Goal: Information Seeking & Learning: Understand process/instructions

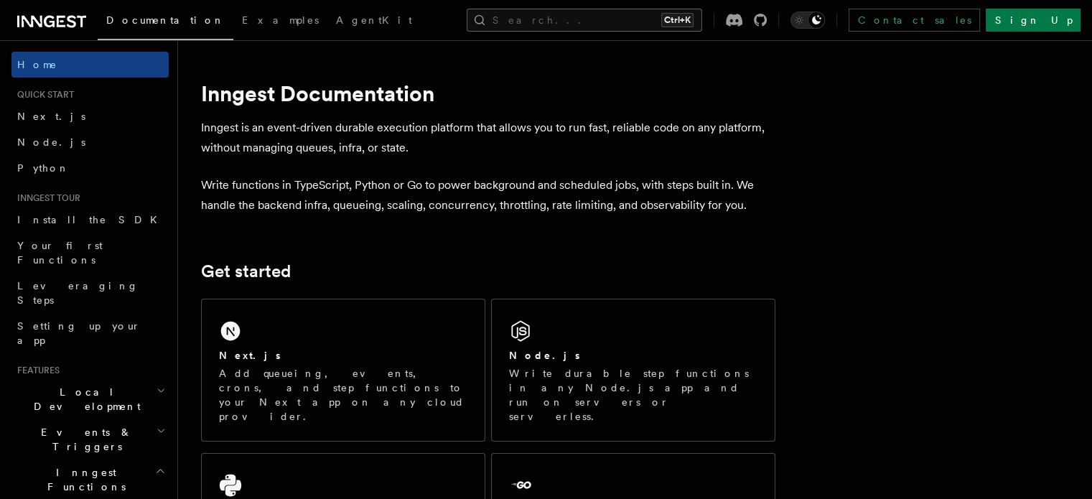
click at [619, 25] on button "Search... Ctrl+K" at bounding box center [585, 20] width 236 height 23
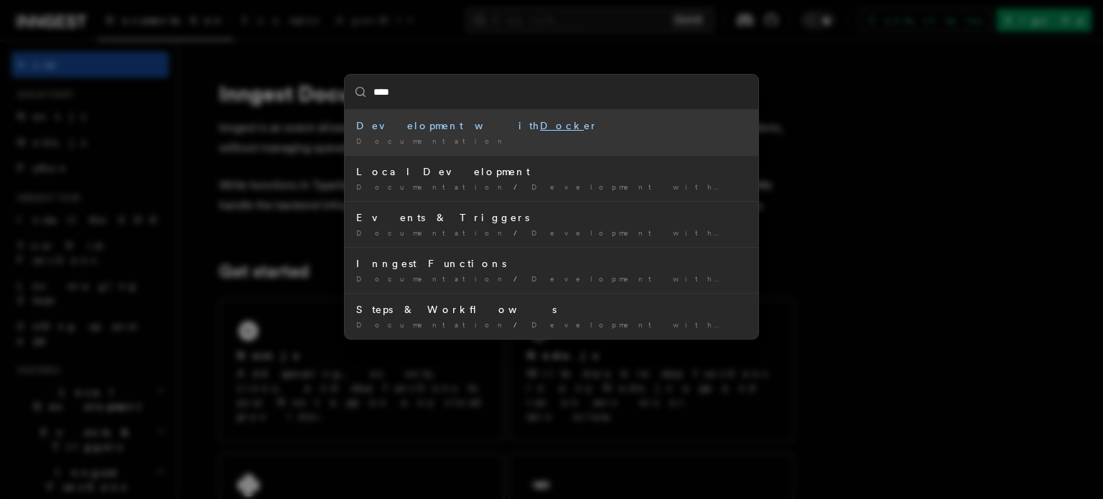
type input "*****"
click at [381, 126] on div "Development with Docke r" at bounding box center [551, 125] width 391 height 14
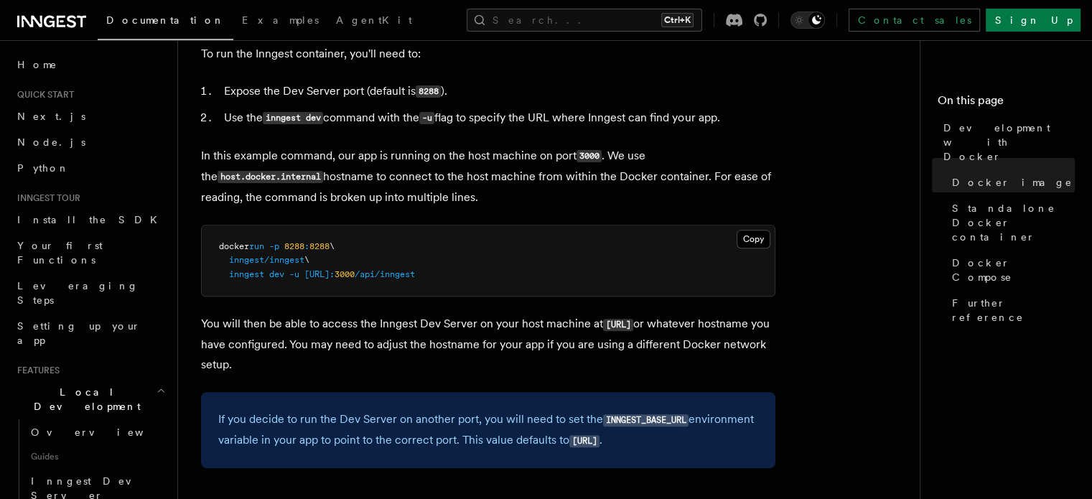
scroll to position [503, 0]
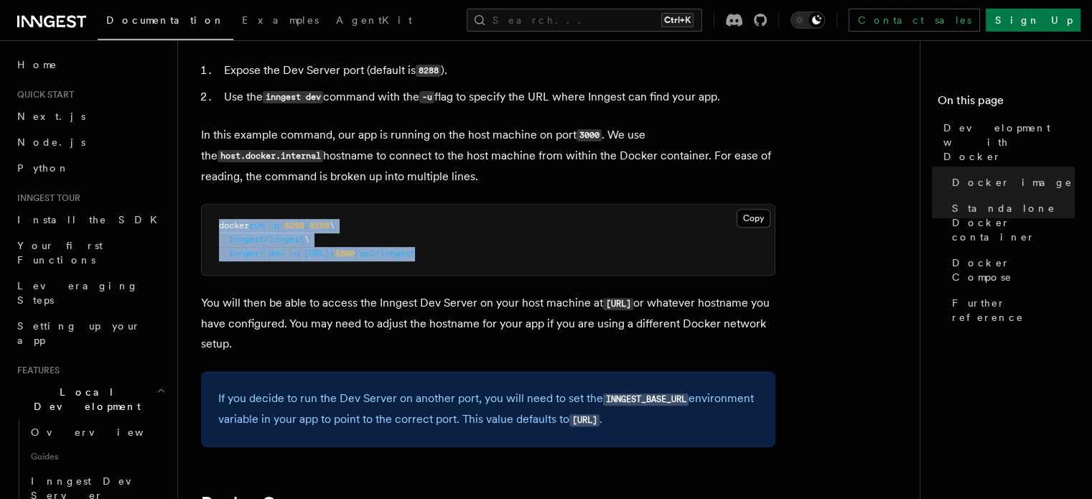
drag, startPoint x: 220, startPoint y: 228, endPoint x: 537, endPoint y: 259, distance: 318.1
click at [537, 259] on pre "docker run -p 8288 : 8288 \ inngest/inngest \ inngest dev -u [URL]: 3000 /api/i…" at bounding box center [488, 240] width 573 height 71
click at [538, 260] on pre "docker run -p 8288 : 8288 \ inngest/inngest \ inngest dev -u [URL]: 3000 /api/i…" at bounding box center [488, 240] width 573 height 71
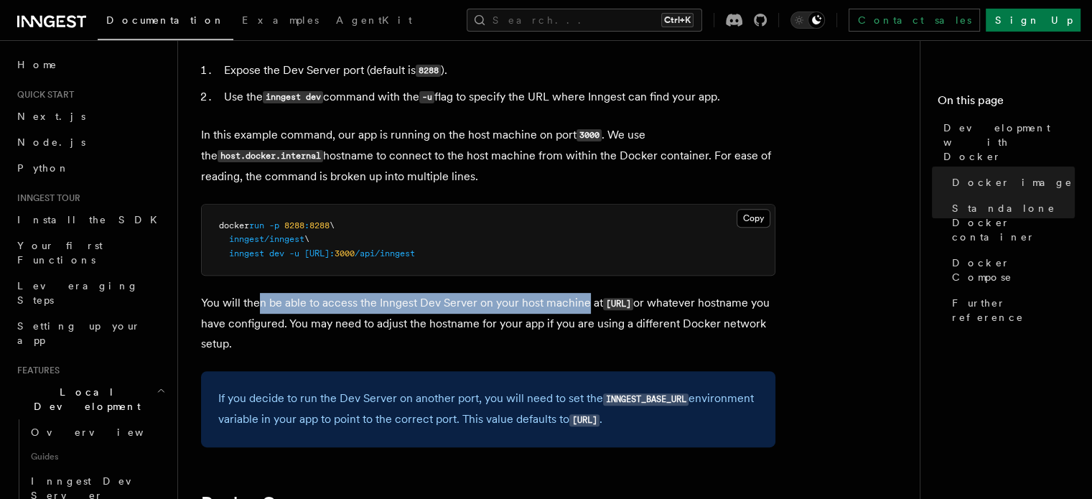
drag, startPoint x: 259, startPoint y: 302, endPoint x: 585, endPoint y: 309, distance: 326.1
click at [585, 309] on p "You will then be able to access the Inngest Dev Server on your host machine at …" at bounding box center [488, 323] width 574 height 61
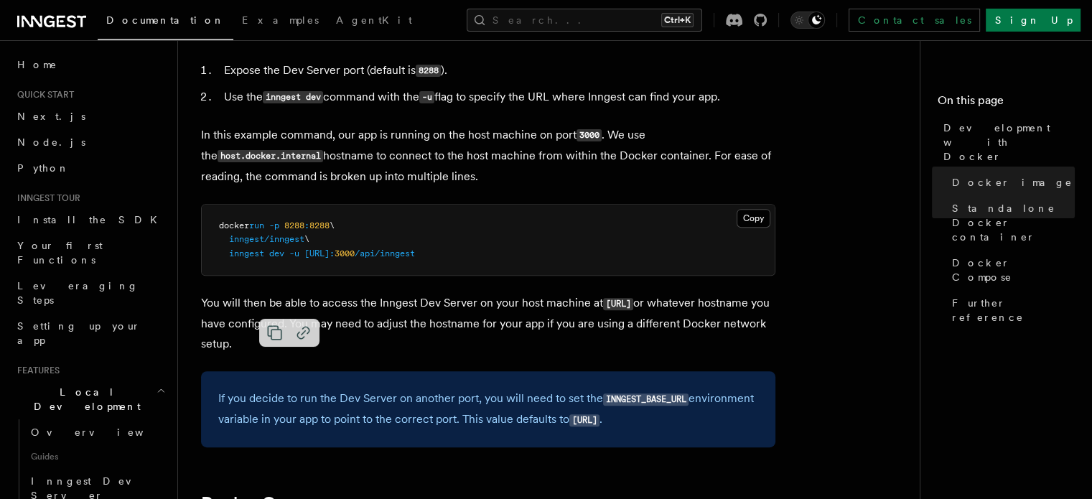
click at [720, 312] on p "You will then be able to access the Inngest Dev Server on your host machine at …" at bounding box center [488, 323] width 574 height 61
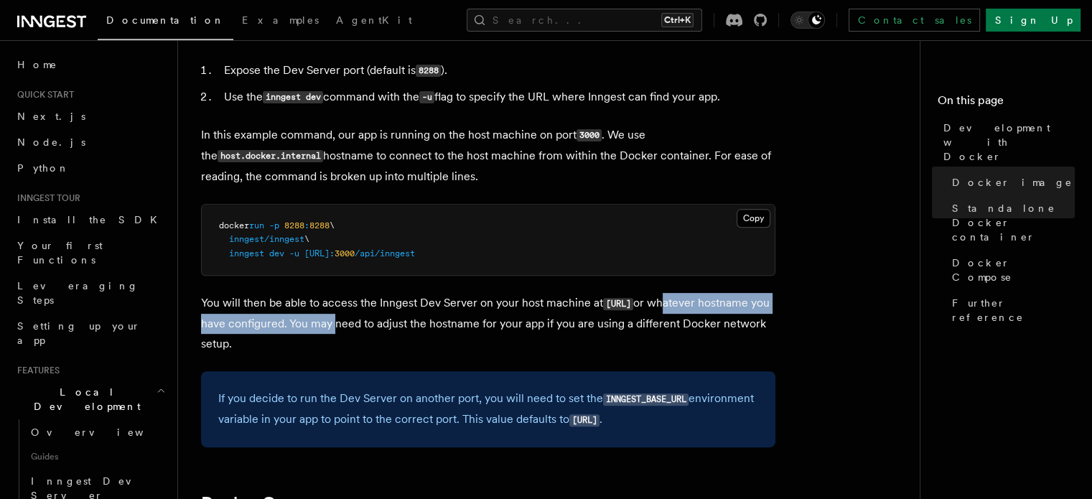
drag, startPoint x: 207, startPoint y: 330, endPoint x: 455, endPoint y: 330, distance: 247.7
click at [455, 330] on p "You will then be able to access the Inngest Dev Server on your host machine at …" at bounding box center [488, 323] width 574 height 61
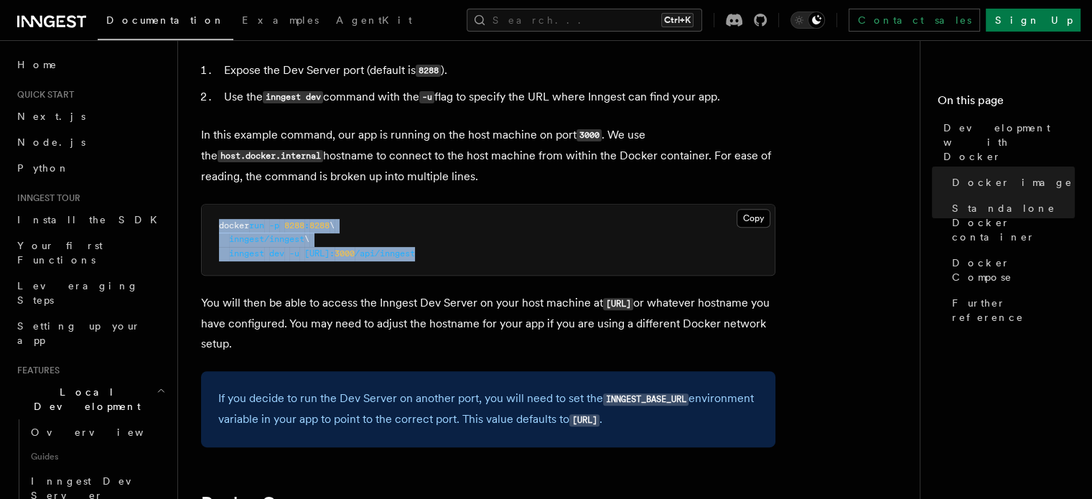
drag, startPoint x: 218, startPoint y: 231, endPoint x: 531, endPoint y: 261, distance: 314.4
click at [531, 261] on pre "docker run -p 8288 : 8288 \ inngest/inngest \ inngest dev -u [URL]: 3000 /api/i…" at bounding box center [488, 240] width 573 height 71
click at [757, 223] on button "Copy Copied" at bounding box center [754, 218] width 34 height 19
click at [289, 234] on pre "docker run -p 8288 : 8288 \ inngest/inngest \ inngest dev -u [URL]: 3000 /api/i…" at bounding box center [488, 240] width 573 height 71
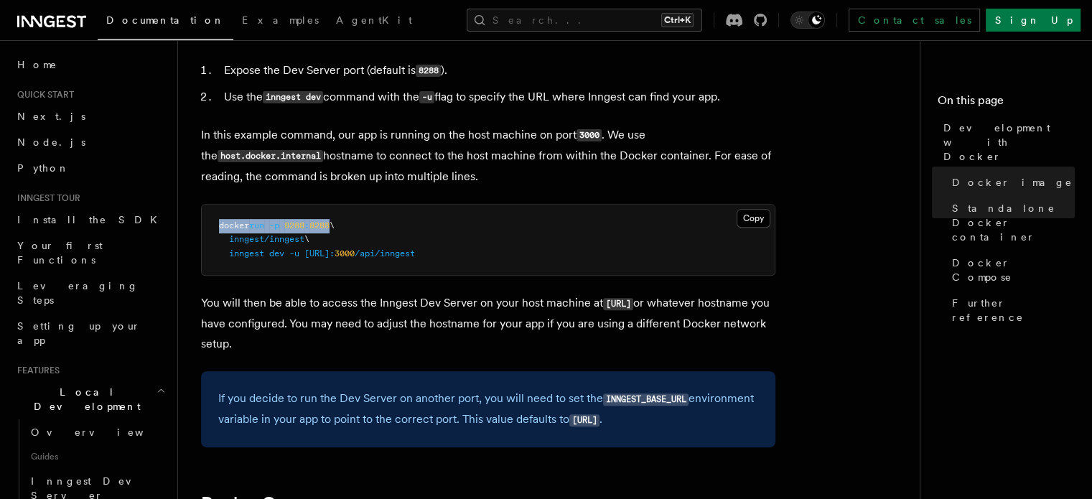
drag, startPoint x: 216, startPoint y: 227, endPoint x: 336, endPoint y: 227, distance: 119.9
click at [336, 227] on pre "docker run -p 8288 : 8288 \ inngest/inngest \ inngest dev -u [URL]: 3000 /api/i…" at bounding box center [488, 240] width 573 height 71
click at [227, 248] on icon at bounding box center [234, 254] width 17 height 17
click at [330, 230] on span "8288" at bounding box center [319, 225] width 20 height 10
drag, startPoint x: 229, startPoint y: 240, endPoint x: 306, endPoint y: 240, distance: 76.8
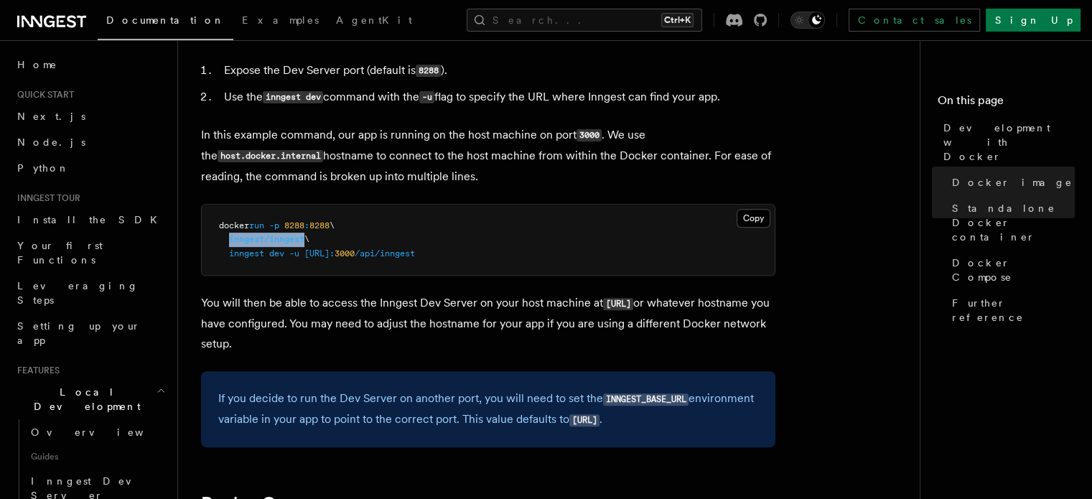
click at [304, 240] on span "inngest/inngest" at bounding box center [266, 239] width 75 height 10
click at [251, 264] on icon at bounding box center [245, 268] width 17 height 17
click at [326, 257] on span "[URL]:" at bounding box center [319, 253] width 30 height 10
drag, startPoint x: 230, startPoint y: 256, endPoint x: 534, endPoint y: 253, distance: 303.7
click at [534, 253] on pre "docker run -p 8288 : 8288 \ inngest/inngest \ inngest dev -u [URL]: 3000 /api/i…" at bounding box center [488, 240] width 573 height 71
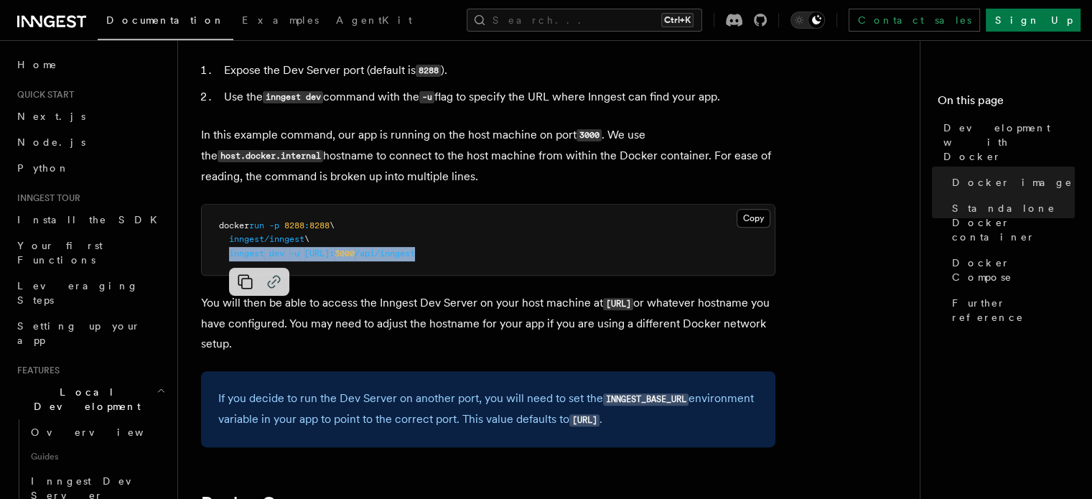
click at [246, 278] on icon at bounding box center [245, 282] width 14 height 14
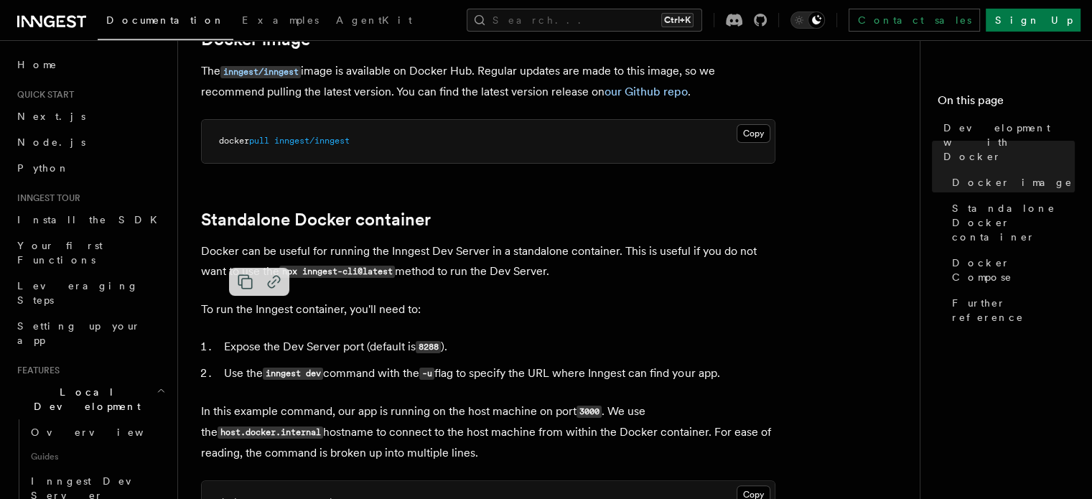
scroll to position [215, 0]
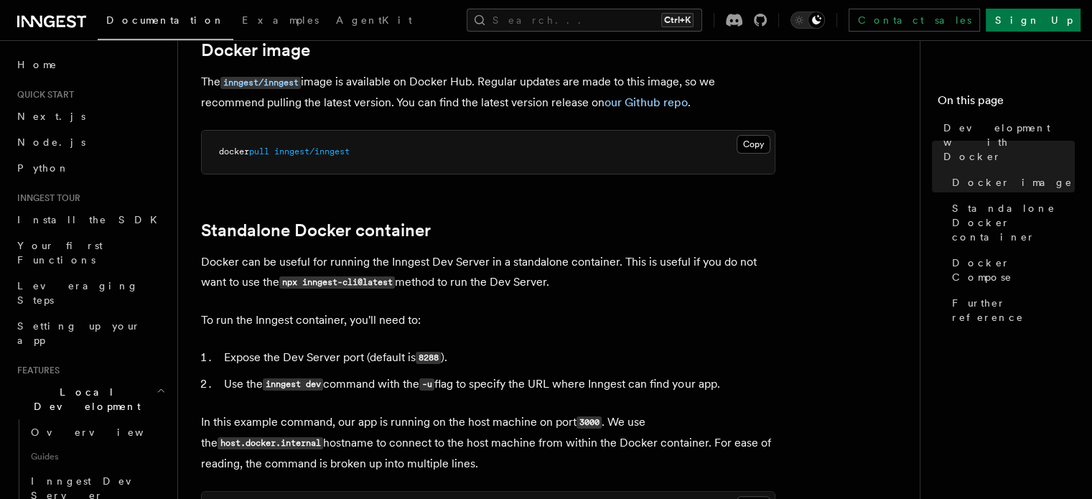
click at [404, 264] on p "Docker can be useful for running the Inngest Dev Server in a standalone contain…" at bounding box center [488, 272] width 574 height 41
click at [747, 148] on button "Copy Copied" at bounding box center [754, 144] width 34 height 19
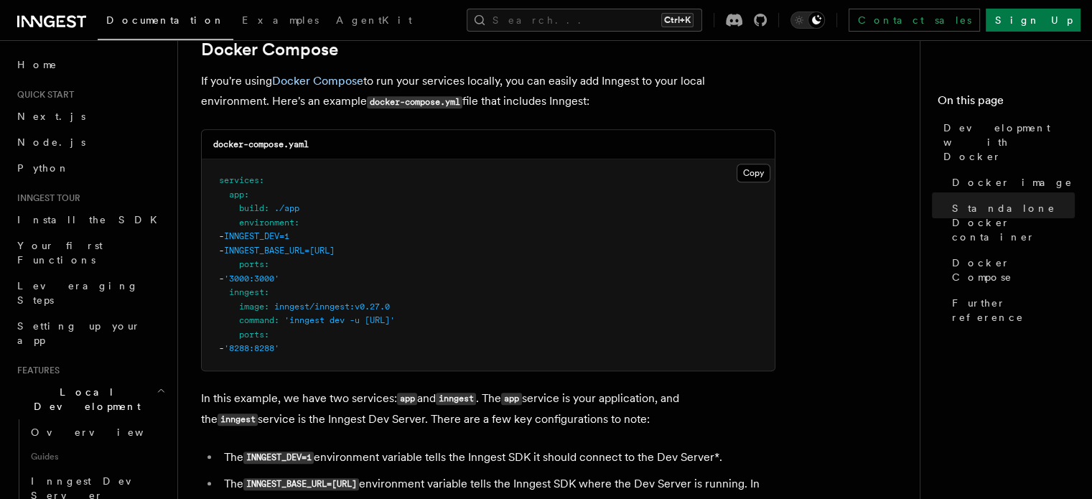
scroll to position [933, 0]
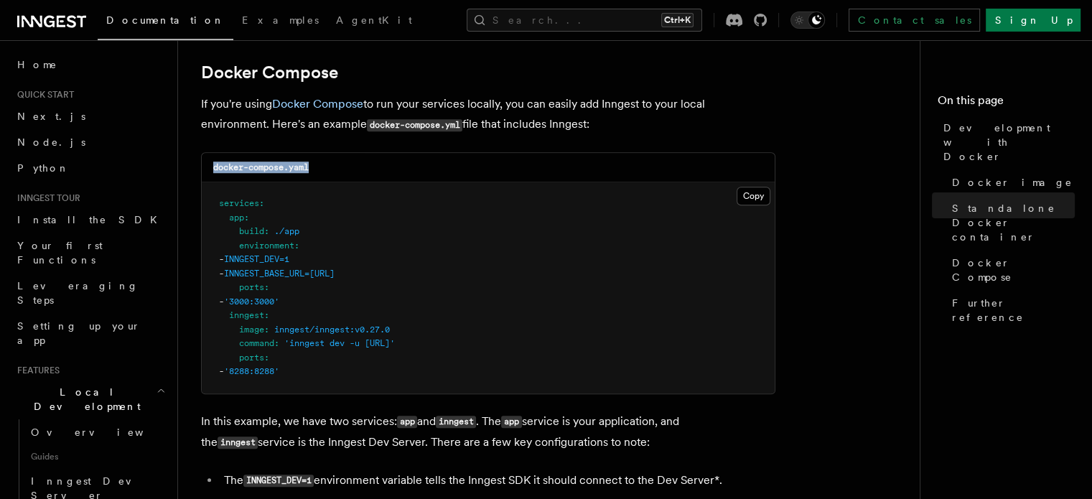
drag, startPoint x: 315, startPoint y: 166, endPoint x: 180, endPoint y: 174, distance: 135.2
click at [180, 174] on div "Features Local Development Development with Docker Inngest provides a Docker im…" at bounding box center [577, 121] width 799 height 2109
click at [236, 113] on p "If you're using Docker Compose to run your services locally, you can easily add…" at bounding box center [488, 114] width 574 height 41
click at [392, 110] on p "If you're using Docker Compose to run your services locally, you can easily add…" at bounding box center [488, 114] width 574 height 41
drag, startPoint x: 370, startPoint y: 126, endPoint x: 461, endPoint y: 126, distance: 90.5
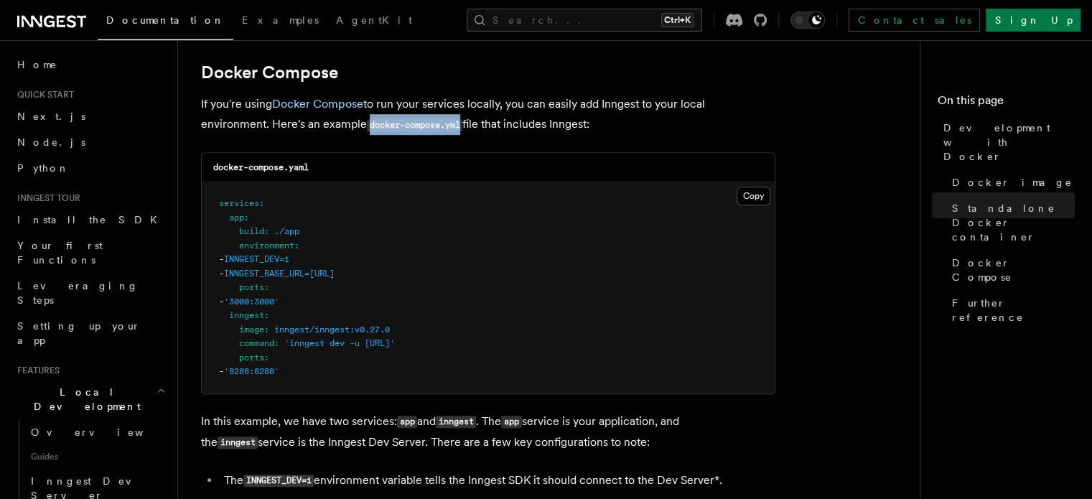
click at [461, 126] on code "docker-compose.yml" at bounding box center [414, 125] width 95 height 12
click at [500, 126] on p "If you're using Docker Compose to run your services locally, you can easily add…" at bounding box center [488, 114] width 574 height 41
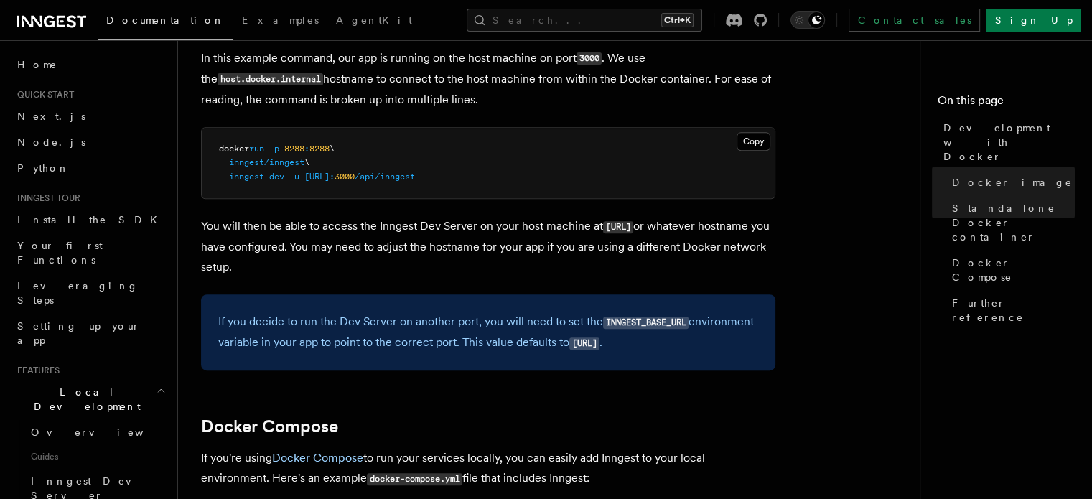
scroll to position [574, 0]
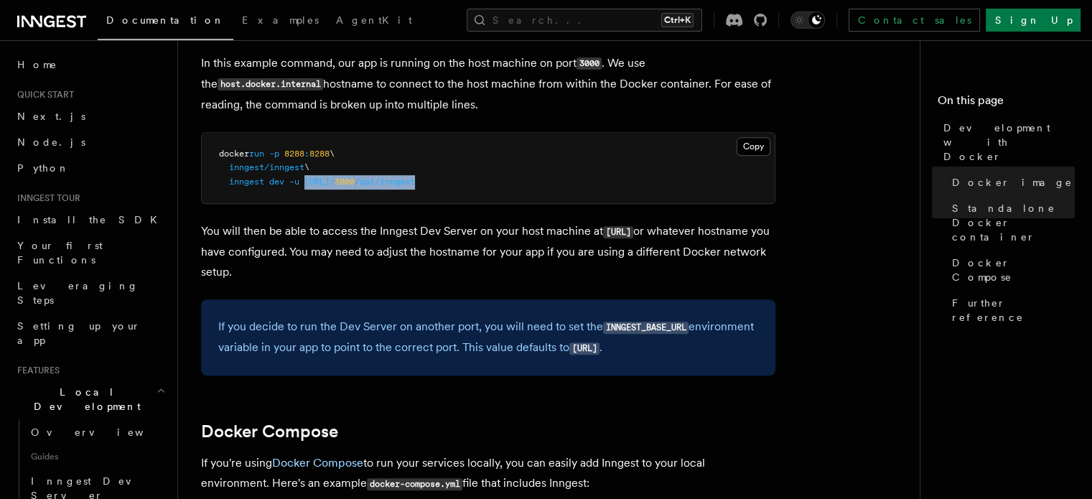
drag, startPoint x: 304, startPoint y: 185, endPoint x: 549, endPoint y: 186, distance: 244.8
click at [549, 186] on pre "docker run -p 8288 : 8288 \ inngest/inngest \ inngest dev -u [URL]: 3000 /api/i…" at bounding box center [488, 168] width 573 height 71
click at [325, 218] on button at bounding box center [322, 209] width 25 height 25
